Goal: Task Accomplishment & Management: Complete application form

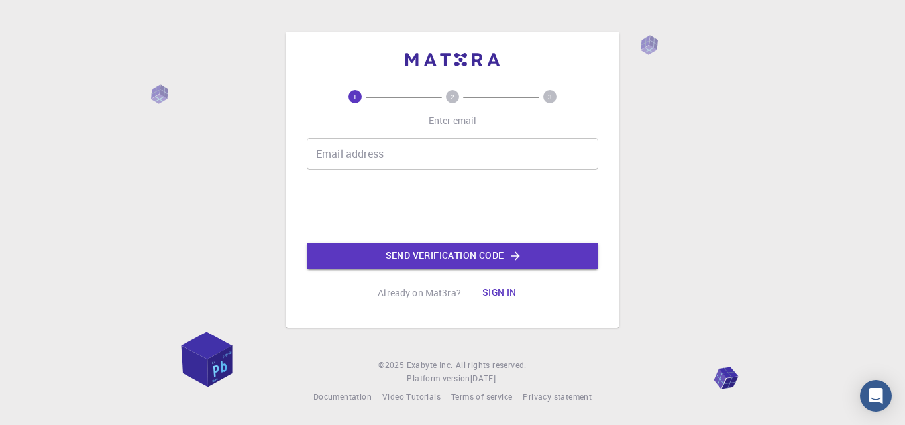
click at [327, 150] on input "Email address" at bounding box center [452, 154] width 291 height 32
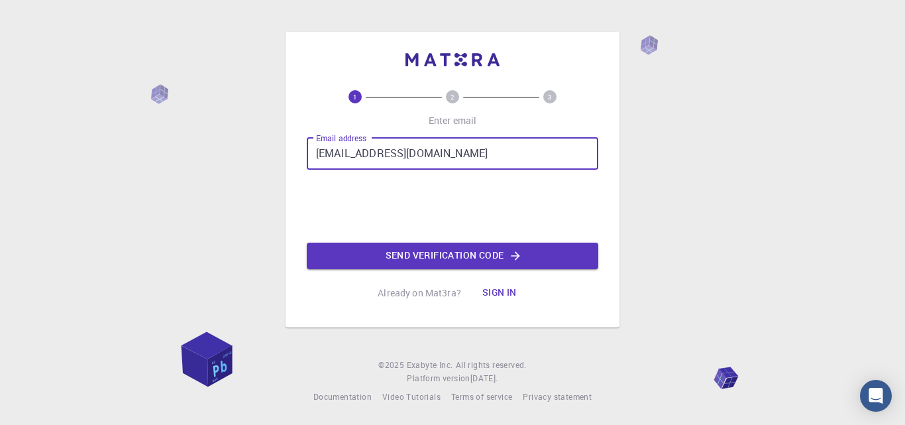
type input "[EMAIL_ADDRESS][DOMAIN_NAME]"
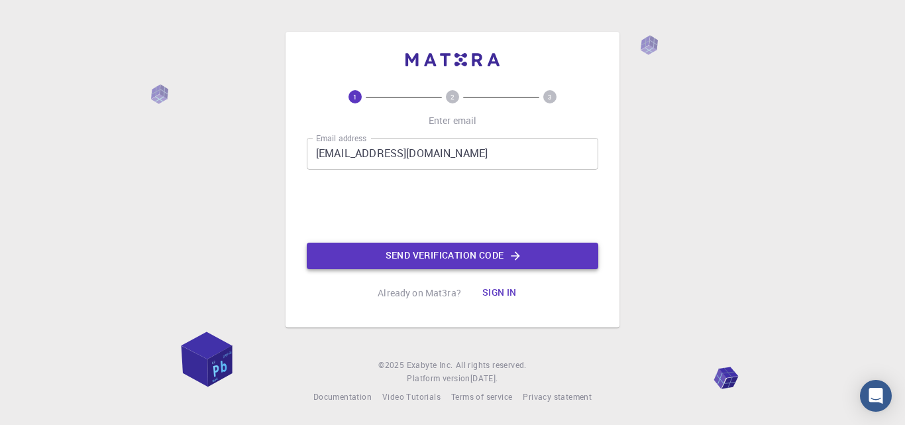
click at [422, 254] on button "Send verification code" at bounding box center [452, 255] width 291 height 26
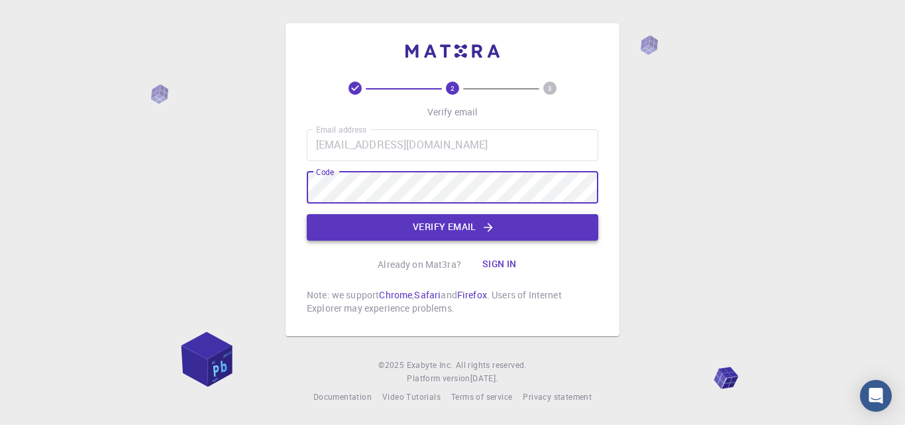
click at [395, 221] on button "Verify email" at bounding box center [452, 227] width 291 height 26
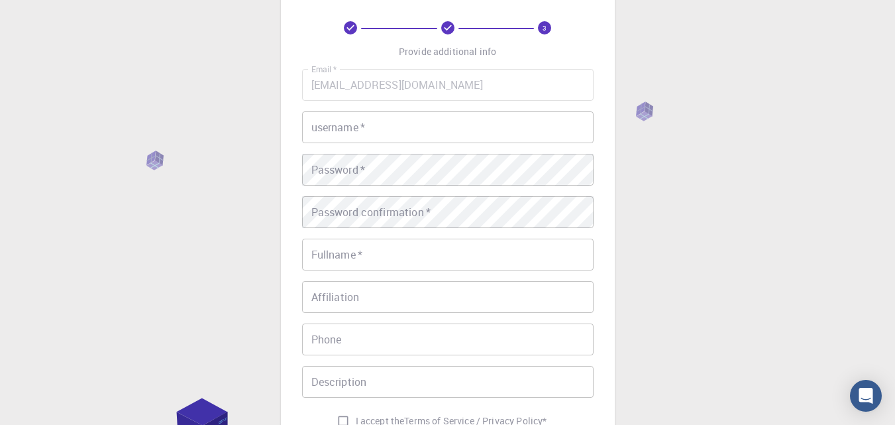
scroll to position [57, 0]
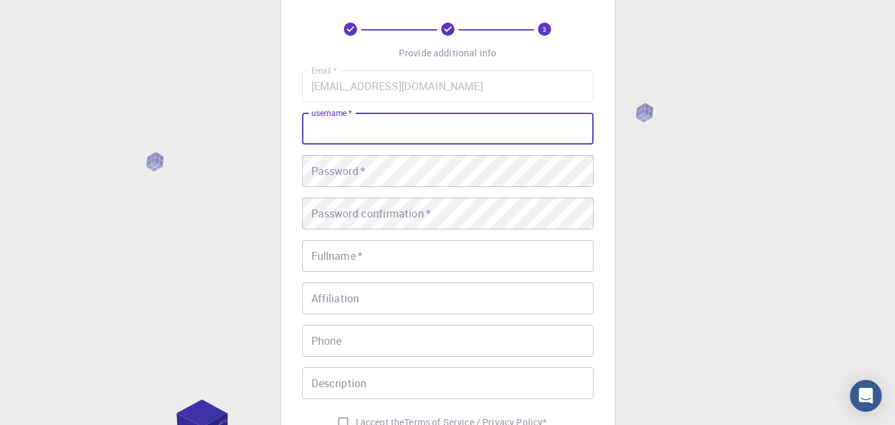
click at [377, 129] on input "username   *" at bounding box center [447, 129] width 291 height 32
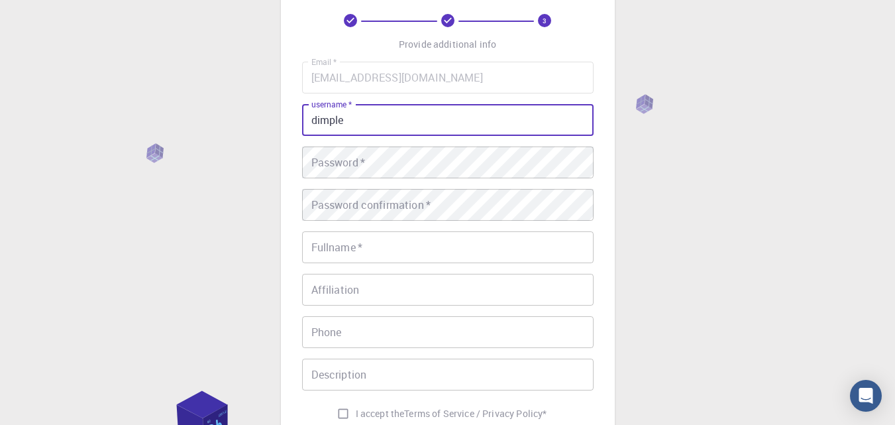
scroll to position [66, 0]
type input "dimple"
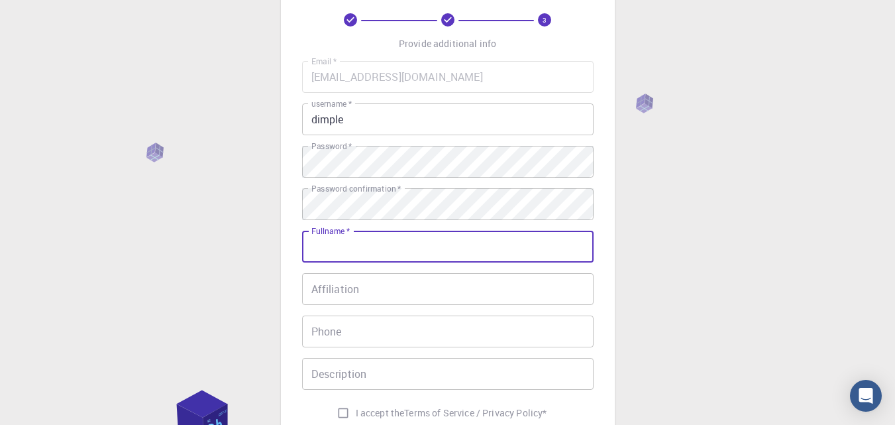
click at [386, 253] on input "Fullname   *" at bounding box center [447, 246] width 291 height 32
type input "Dimple"
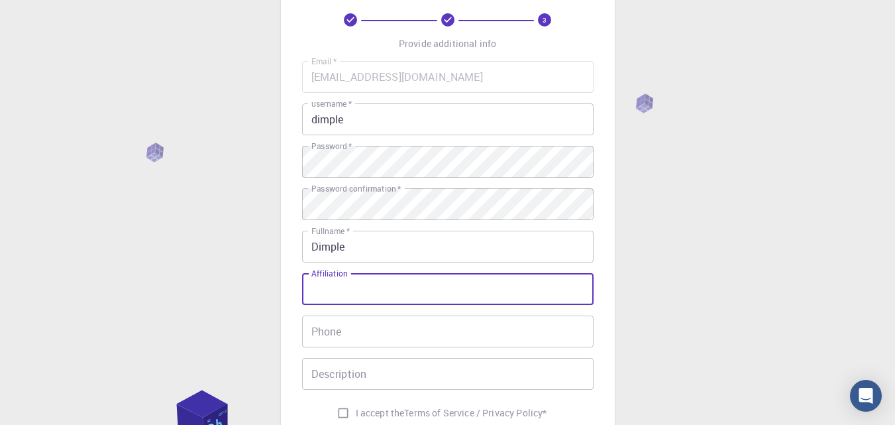
click at [365, 288] on input "Affiliation" at bounding box center [447, 289] width 291 height 32
click at [372, 342] on input "Phone" at bounding box center [447, 331] width 291 height 32
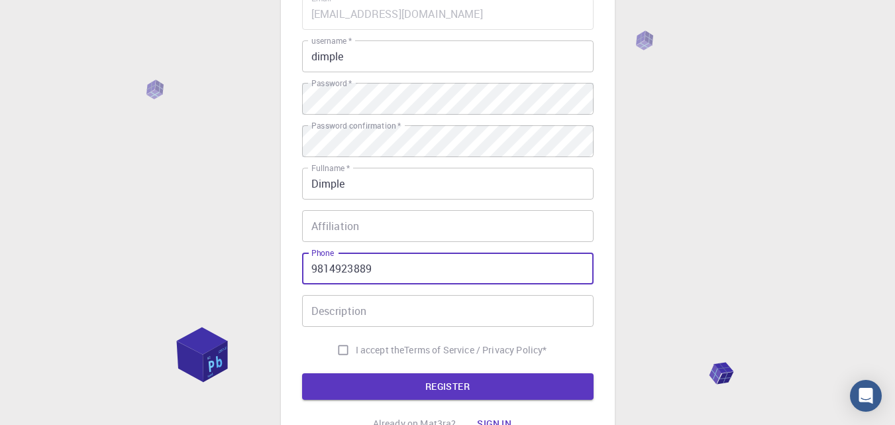
scroll to position [130, 0]
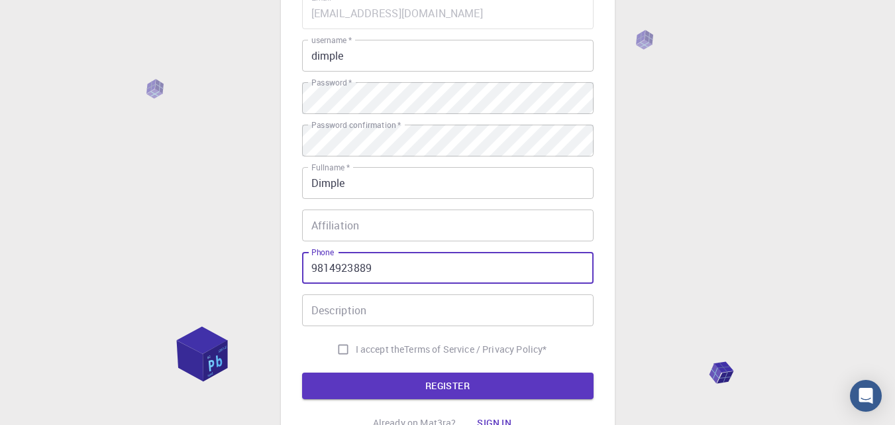
type input "9814923889"
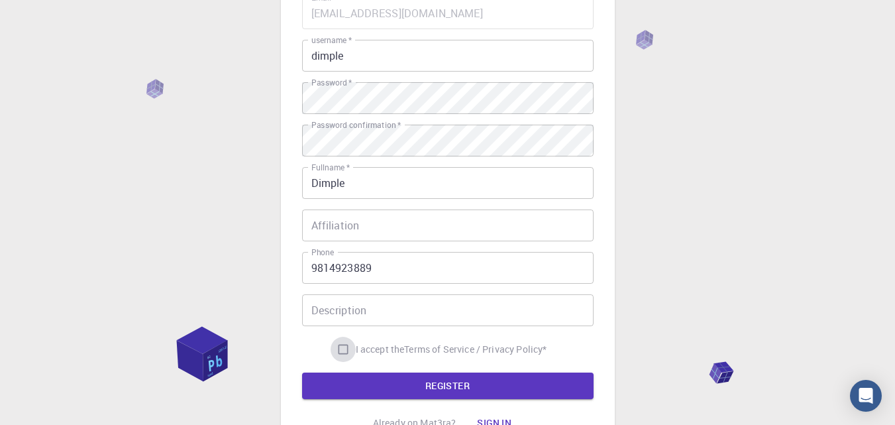
click at [343, 353] on input "I accept the Terms of Service / Privacy Policy *" at bounding box center [342, 348] width 25 height 25
checkbox input "true"
click at [368, 385] on button "REGISTER" at bounding box center [447, 385] width 291 height 26
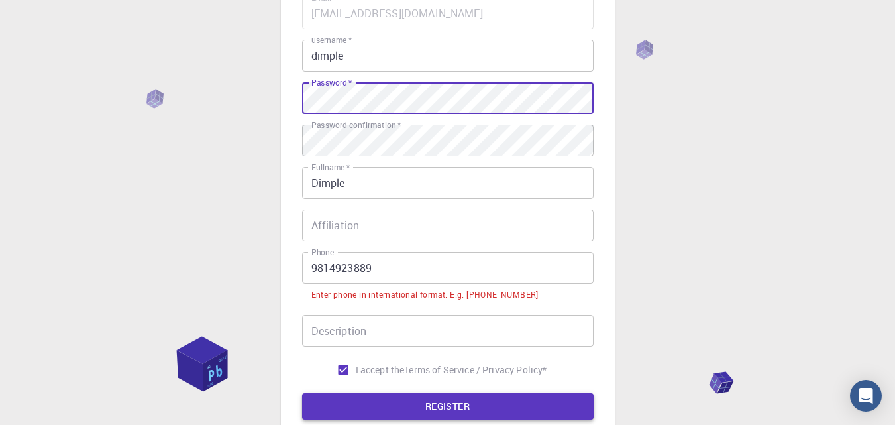
click at [401, 394] on button "REGISTER" at bounding box center [447, 406] width 291 height 26
